Goal: Task Accomplishment & Management: Use online tool/utility

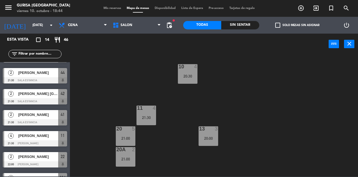
scroll to position [180, 0]
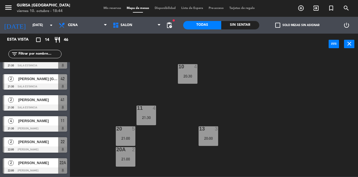
click at [63, 106] on div at bounding box center [35, 107] width 64 height 6
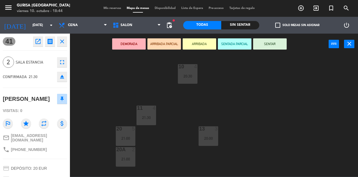
click at [114, 88] on div "menu Gurisa Madrid viernes 10. octubre - 18:44 Mis reservas Mapa de mesas Dispo…" at bounding box center [179, 88] width 358 height 177
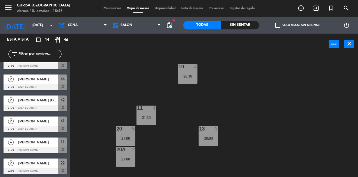
scroll to position [159, 0]
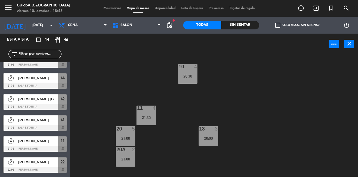
click at [42, 124] on div "[PERSON_NAME]" at bounding box center [38, 119] width 41 height 9
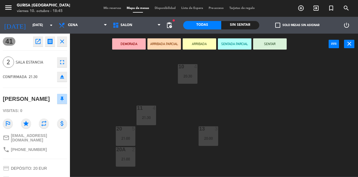
click at [9, 9] on icon "menu" at bounding box center [8, 7] width 8 height 8
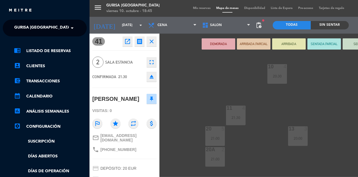
click at [43, 49] on link "chrome_reader_mode Listado de Reservas" at bounding box center [50, 51] width 73 height 7
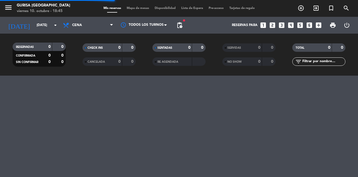
click at [7, 13] on button "menu" at bounding box center [8, 8] width 8 height 10
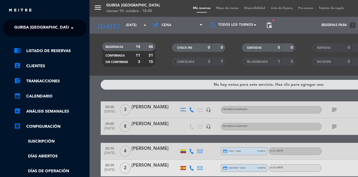
scroll to position [81, 0]
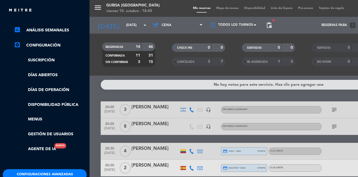
click at [52, 174] on button "Configuraciones avanzadas" at bounding box center [45, 174] width 84 height 11
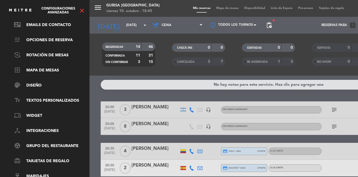
scroll to position [0, 0]
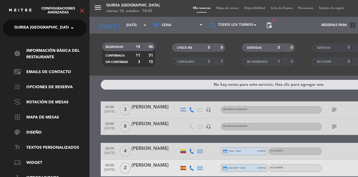
click at [56, 115] on link "border_all Mapa de mesas" at bounding box center [50, 117] width 73 height 7
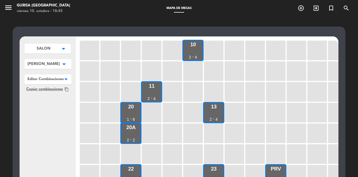
click at [303, 11] on icon "add_circle_outline" at bounding box center [301, 8] width 7 height 7
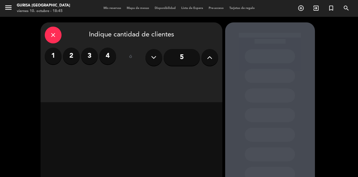
click at [107, 57] on label "4" at bounding box center [107, 56] width 17 height 17
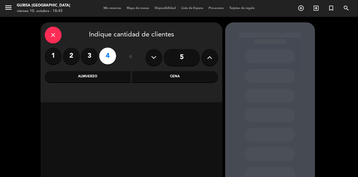
click at [50, 38] on icon "close" at bounding box center [53, 35] width 7 height 7
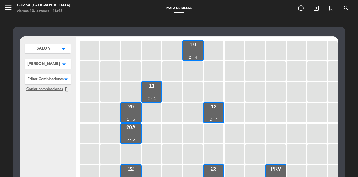
click at [307, 109] on div at bounding box center [317, 113] width 20 height 20
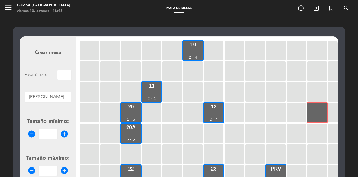
click at [64, 77] on input "text" at bounding box center [64, 75] width 14 height 10
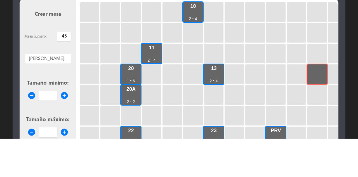
type input "45"
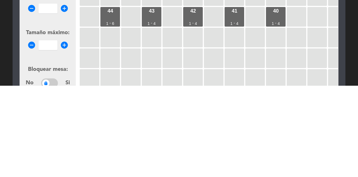
scroll to position [34, 0]
click at [90, 149] on div at bounding box center [90, 149] width 20 height 20
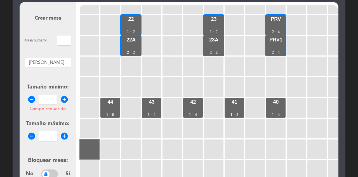
click at [62, 39] on input "text" at bounding box center [64, 41] width 14 height 10
type input "45"
click at [50, 58] on div at bounding box center [48, 61] width 46 height 7
click at [50, 101] on input "Campo requerido" at bounding box center [48, 100] width 19 height 10
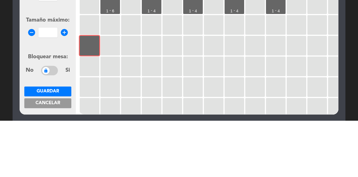
scroll to position [82, 0]
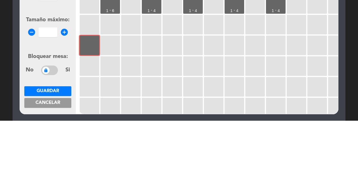
type input "2"
click at [46, 90] on input "number" at bounding box center [48, 89] width 19 height 10
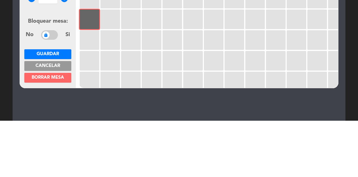
scroll to position [120, 0]
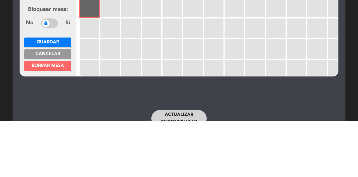
type input "4"
click at [60, 99] on button "Guardar" at bounding box center [47, 99] width 47 height 10
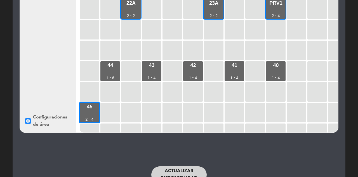
scroll to position [67, 0]
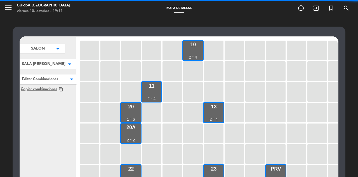
click at [6, 9] on icon "menu" at bounding box center [8, 7] width 8 height 8
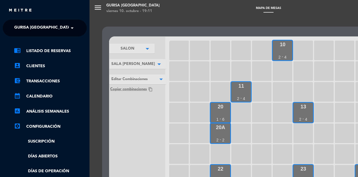
click at [33, 53] on link "chrome_reader_mode Listado de Reservas" at bounding box center [50, 51] width 73 height 7
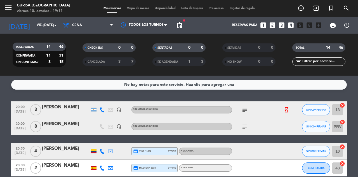
click at [178, 26] on span "pending_actions" at bounding box center [179, 25] width 7 height 7
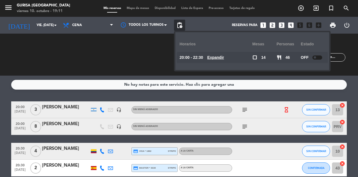
click at [147, 53] on div "SENTADAS 0 0" at bounding box center [179, 55] width 70 height 6
